Goal: Browse casually

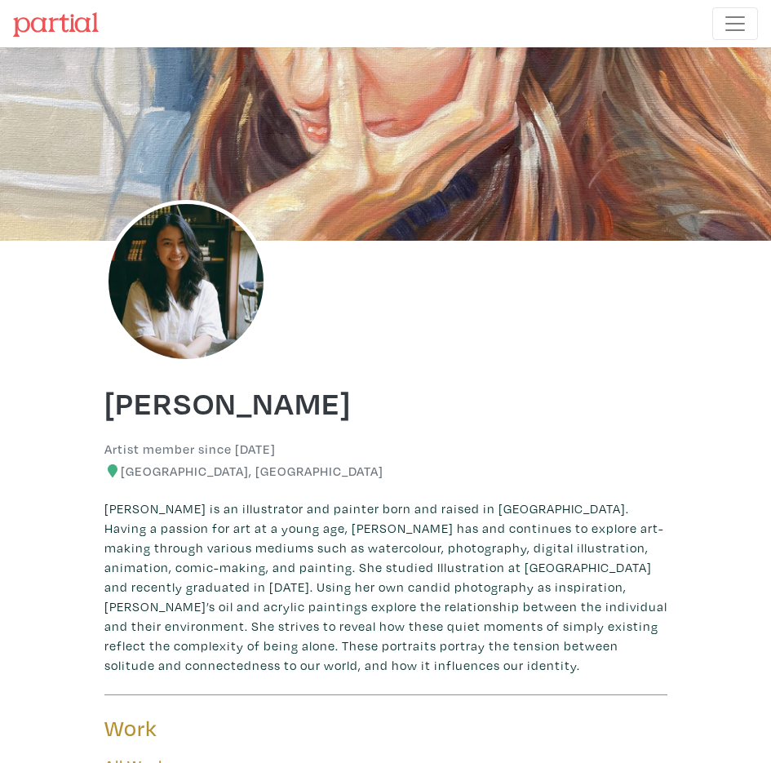
click at [175, 286] on img at bounding box center [185, 281] width 163 height 163
click at [215, 308] on img at bounding box center [185, 281] width 163 height 163
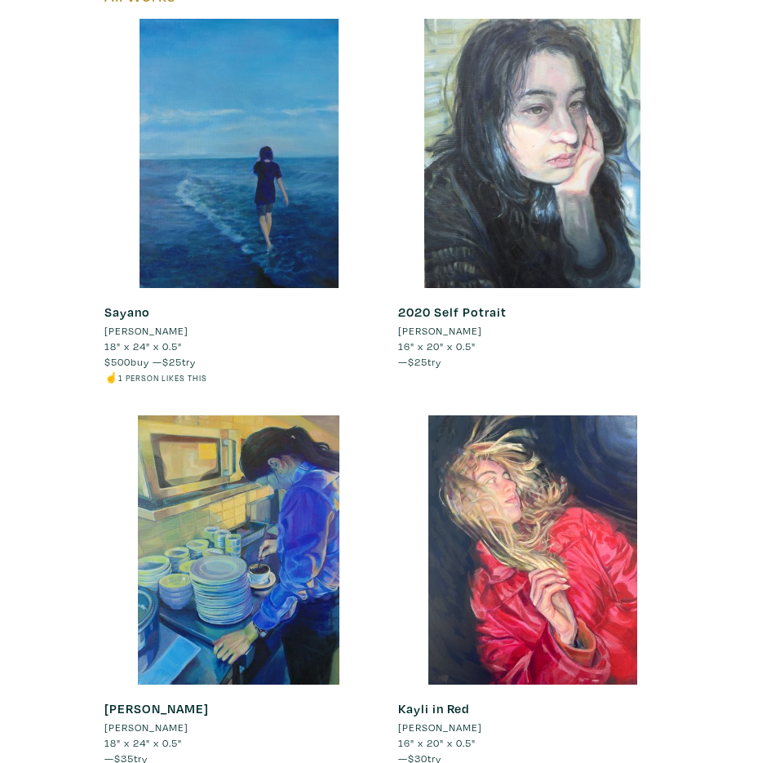
scroll to position [797, 0]
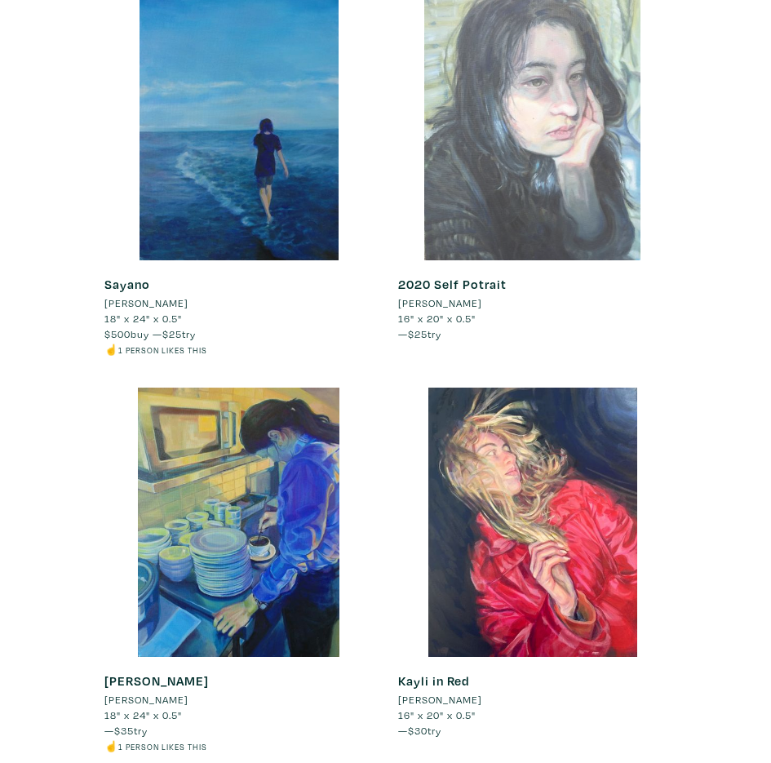
click at [488, 143] on div at bounding box center [532, 125] width 269 height 269
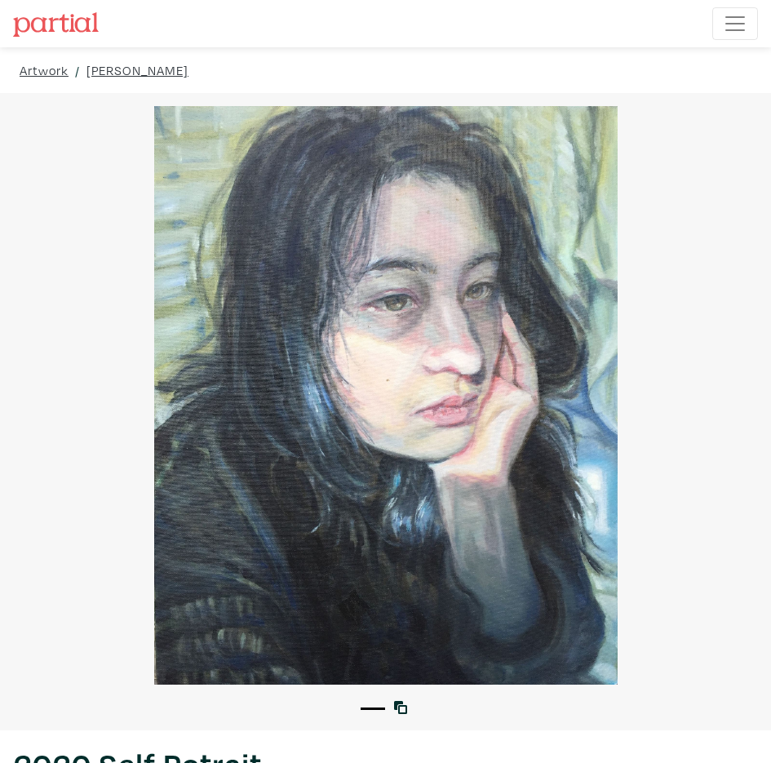
drag, startPoint x: 376, startPoint y: 319, endPoint x: 286, endPoint y: 383, distance: 110.5
click at [286, 383] on div at bounding box center [385, 395] width 771 height 578
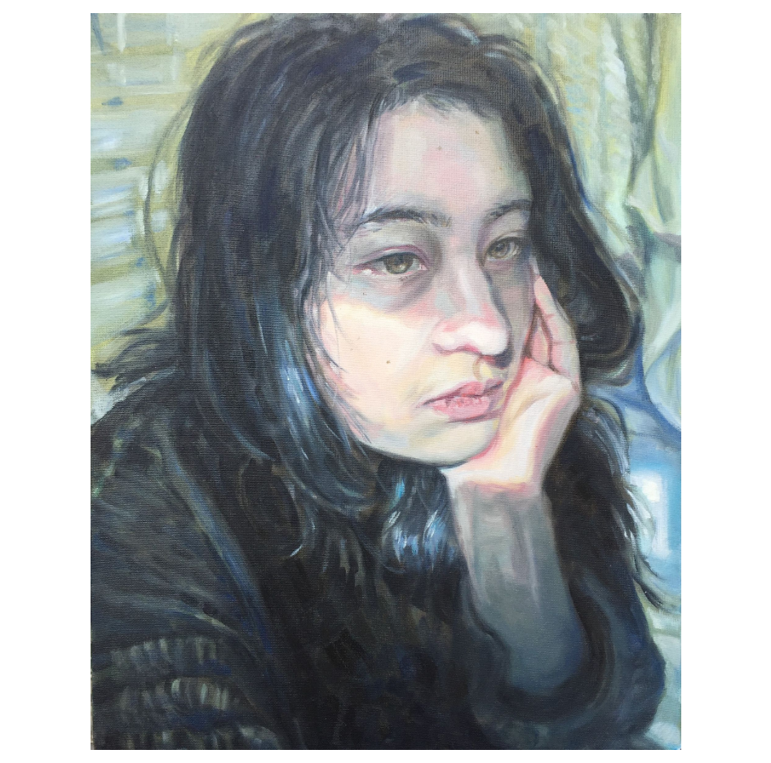
click at [286, 383] on div at bounding box center [385, 381] width 771 height 737
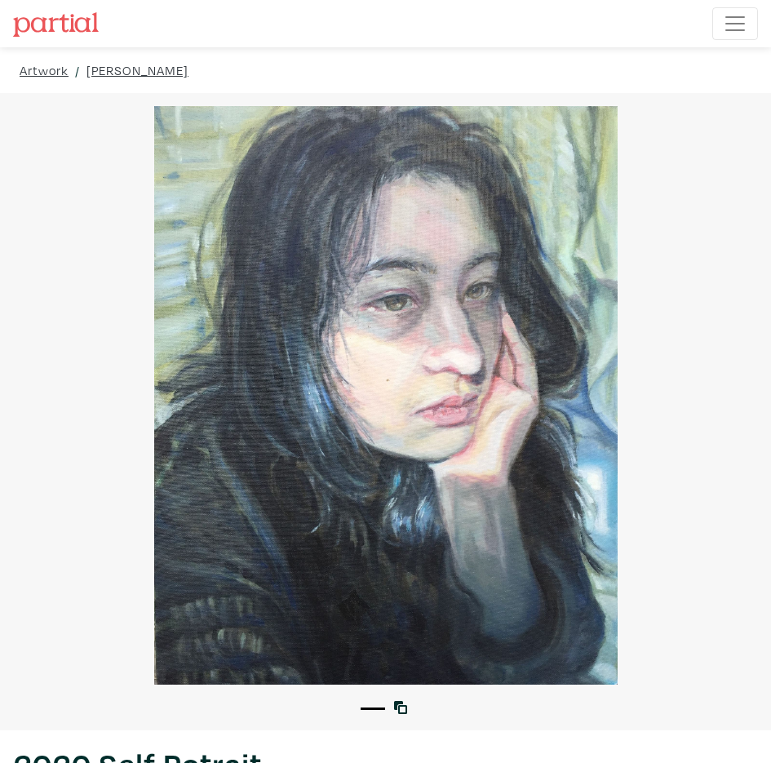
click at [286, 383] on div at bounding box center [385, 395] width 771 height 578
